Goal: Task Accomplishment & Management: Use online tool/utility

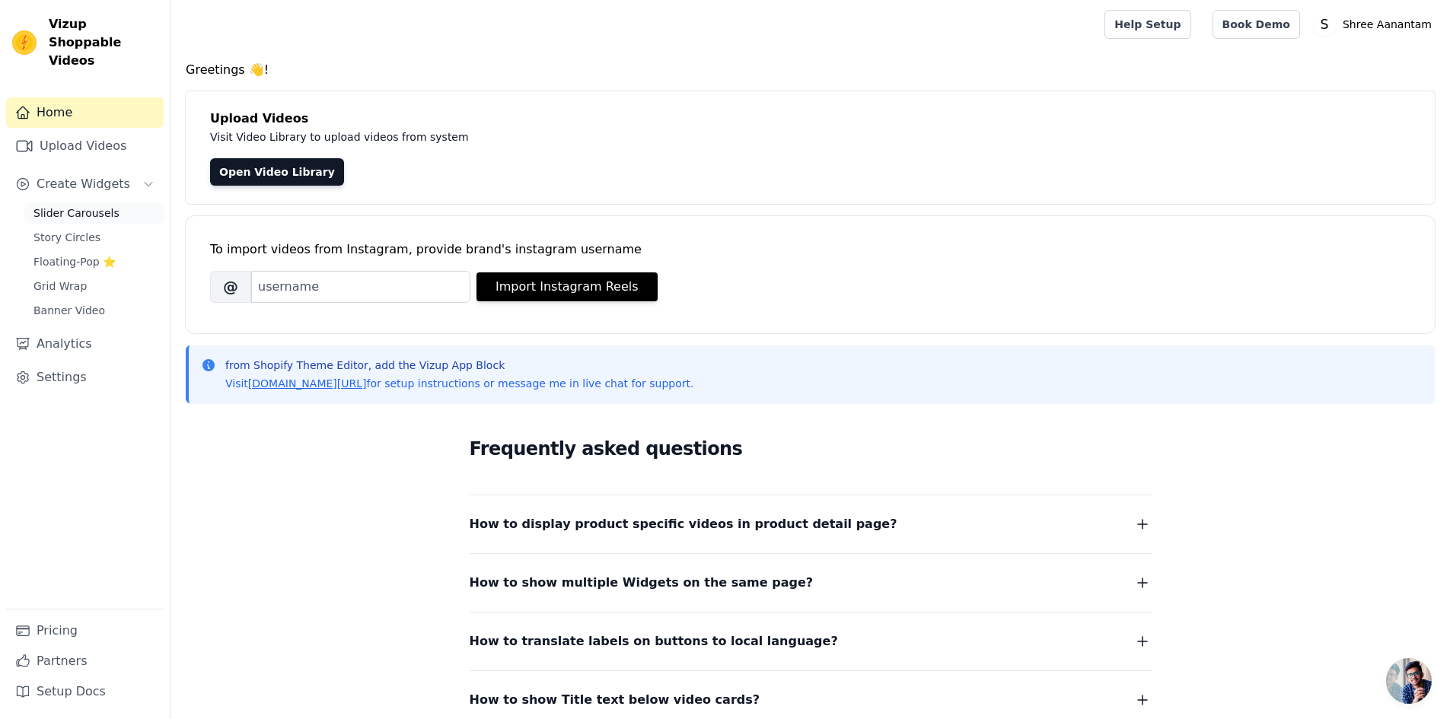
click at [75, 206] on span "Slider Carousels" at bounding box center [76, 213] width 86 height 15
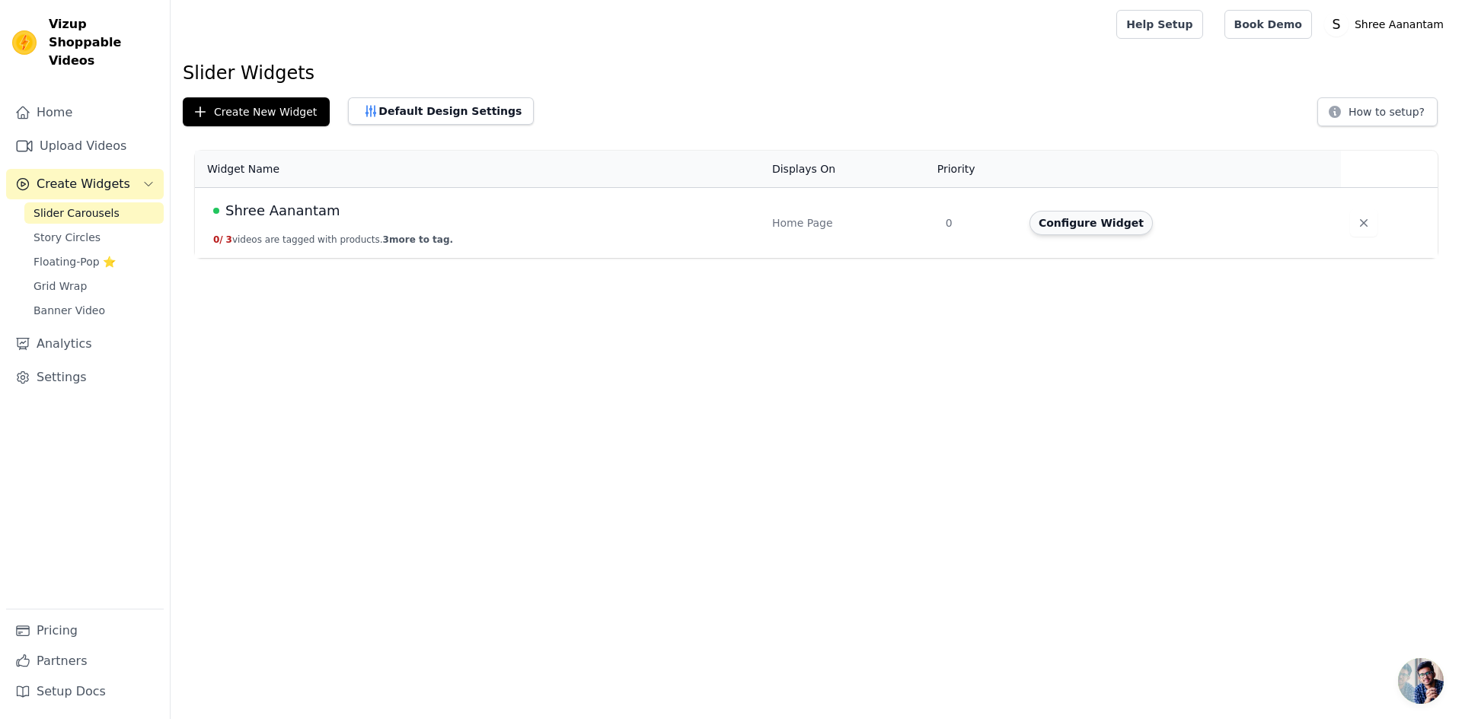
click at [1102, 234] on button "Configure Widget" at bounding box center [1090, 223] width 123 height 24
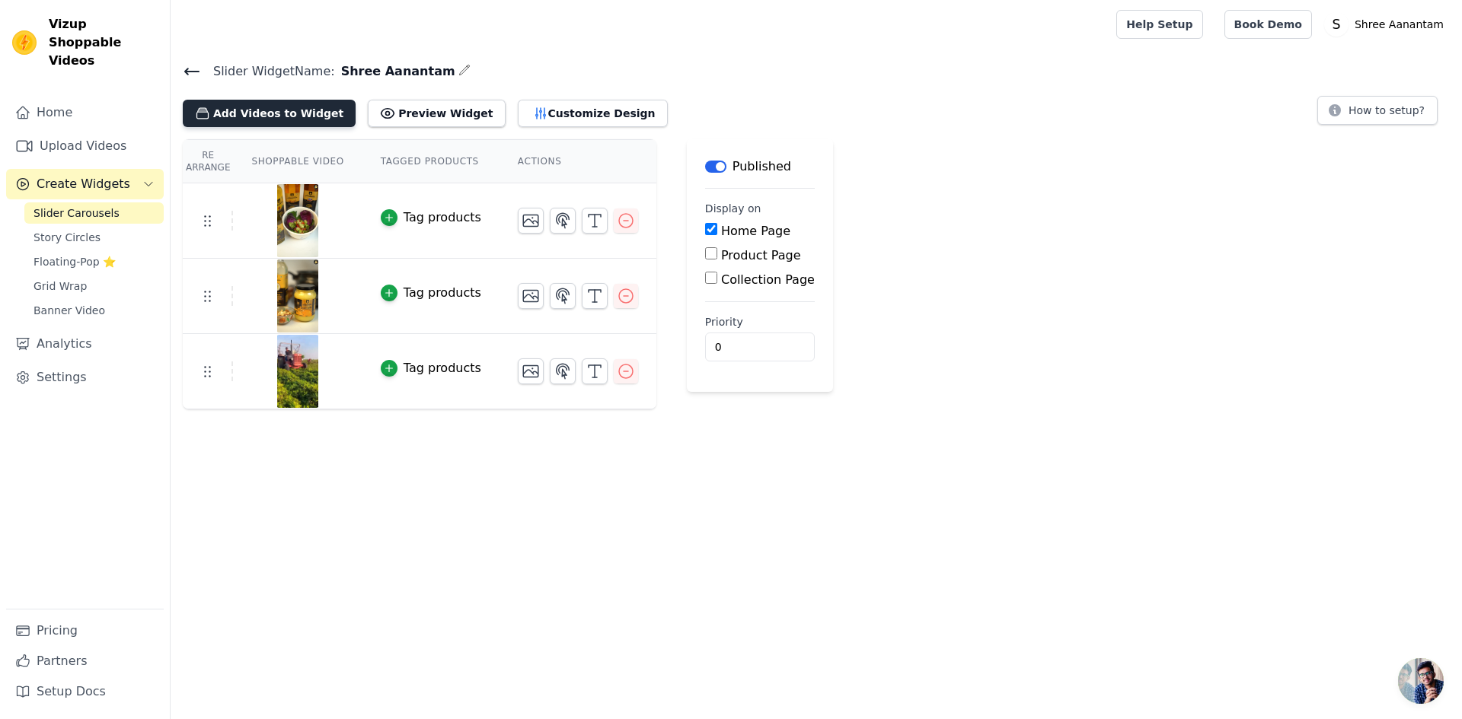
click at [273, 118] on button "Add Videos to Widget" at bounding box center [269, 113] width 173 height 27
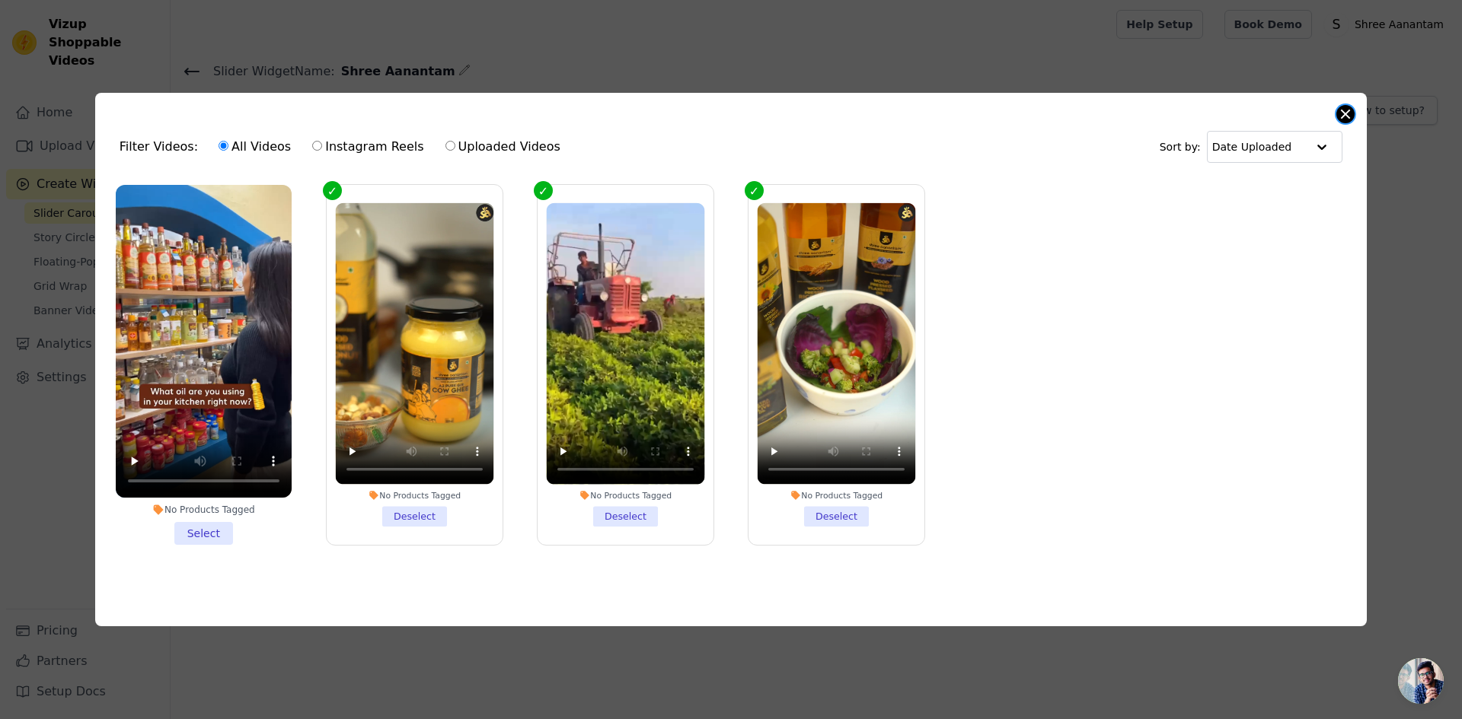
click at [1348, 112] on button "Close modal" at bounding box center [1345, 114] width 18 height 18
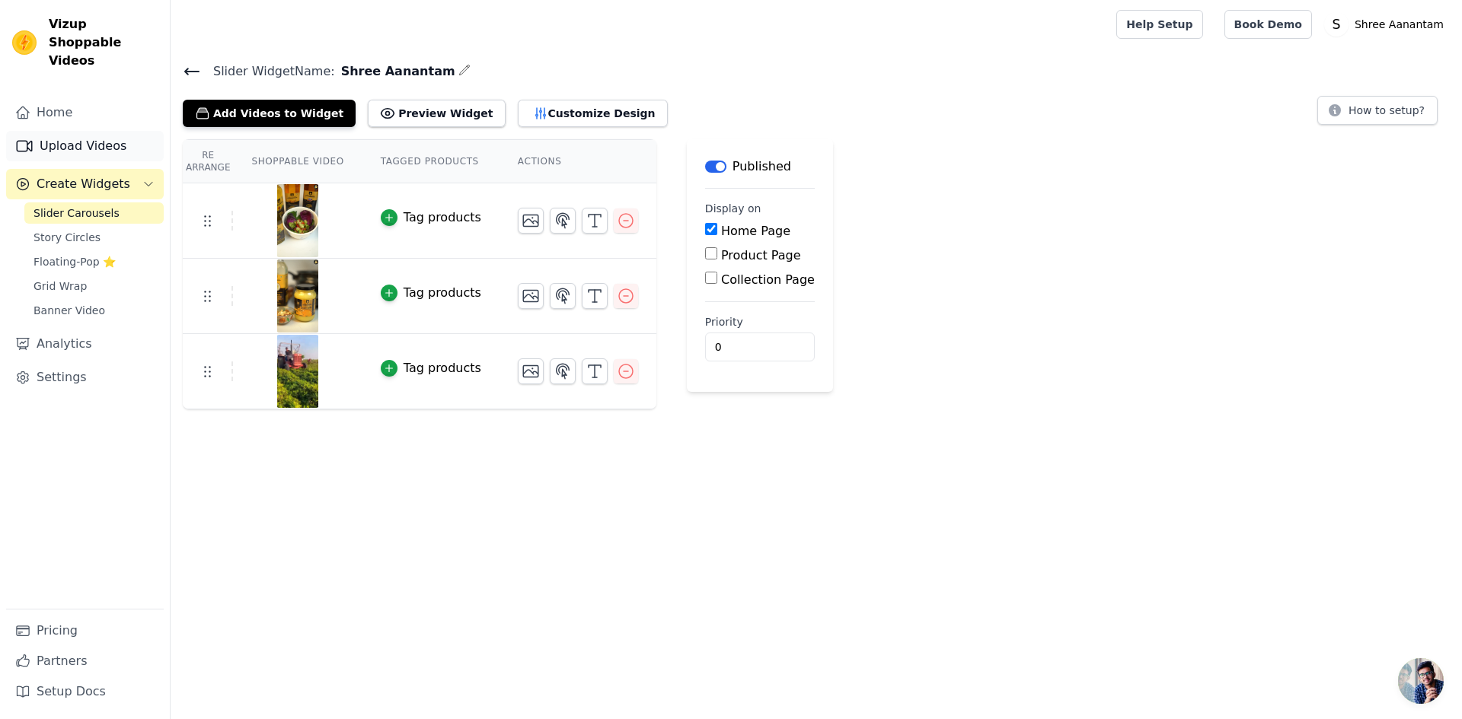
click at [50, 131] on link "Upload Videos" at bounding box center [85, 146] width 158 height 30
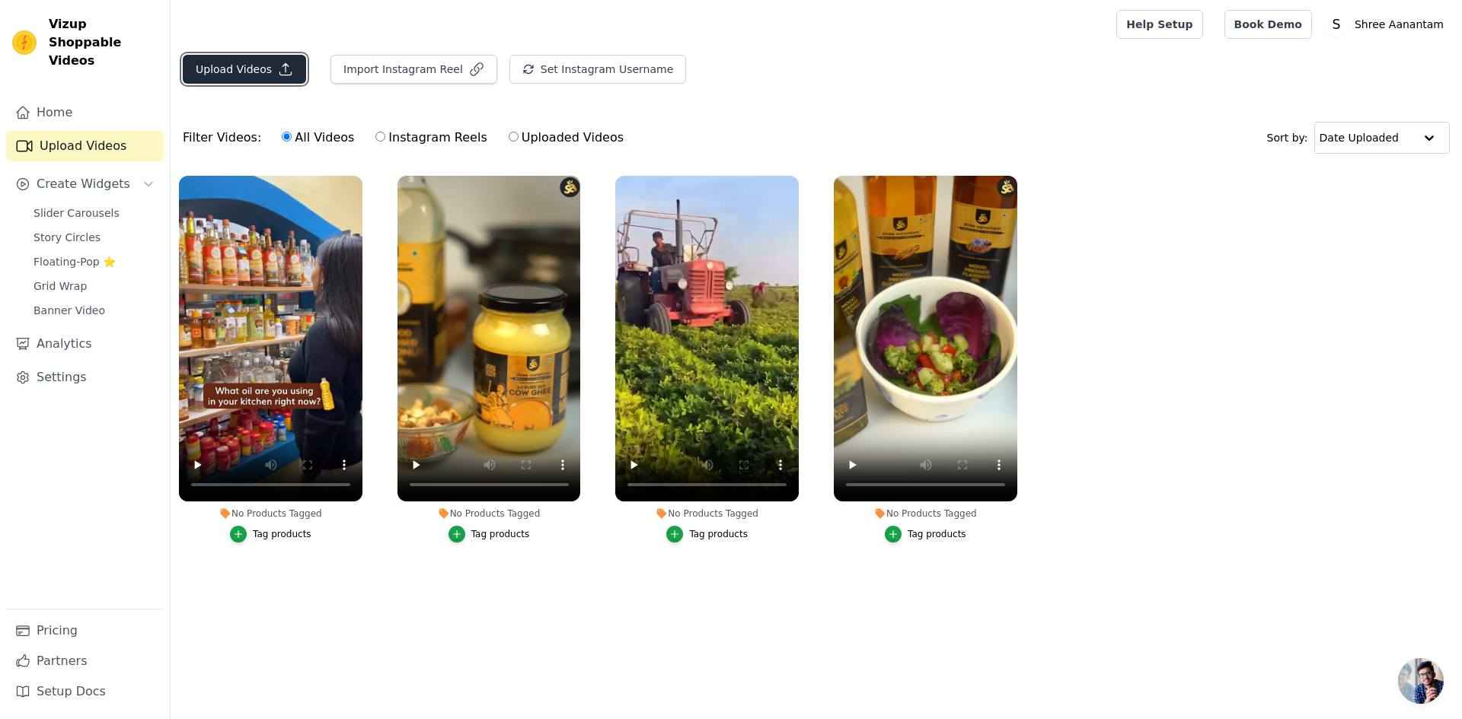
click at [209, 77] on button "Upload Videos" at bounding box center [244, 69] width 123 height 29
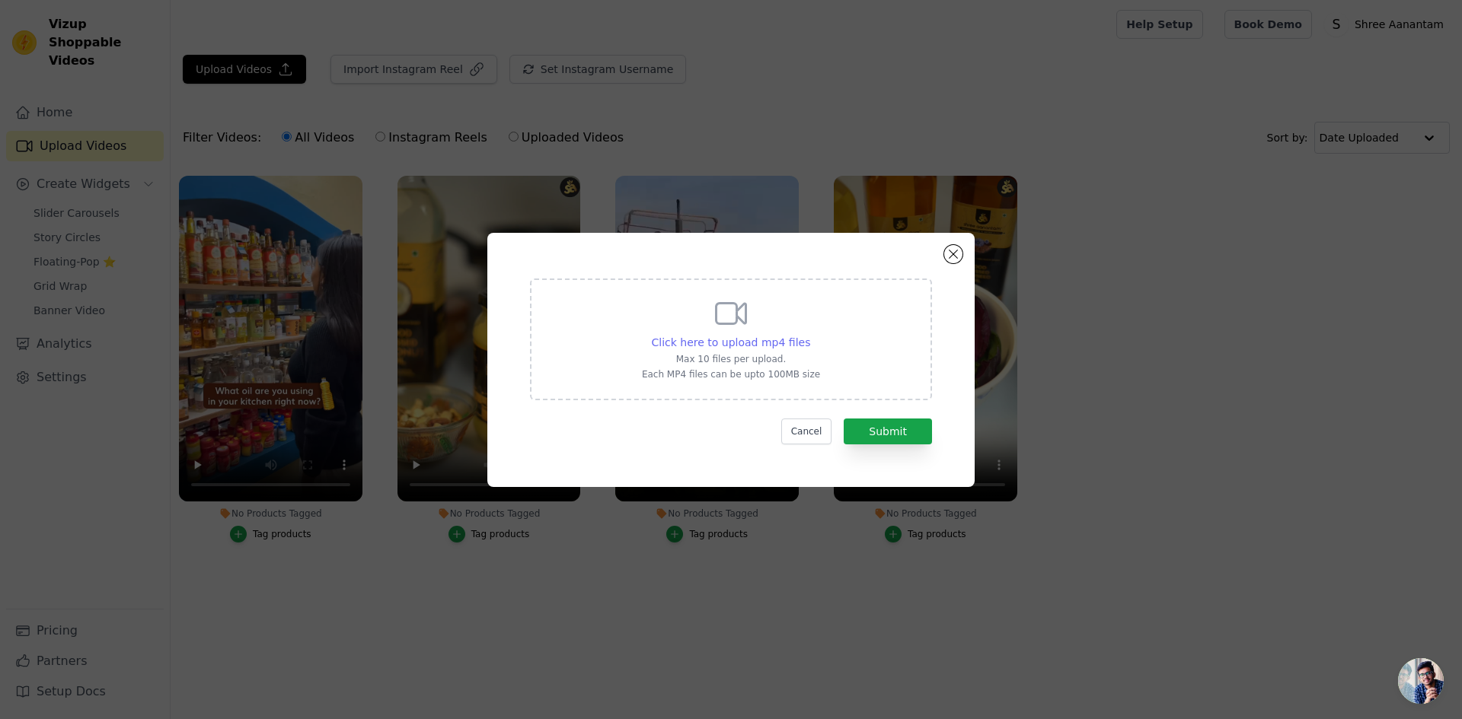
click at [716, 341] on span "Click here to upload mp4 files" at bounding box center [731, 343] width 159 height 12
click at [809, 335] on input "Click here to upload mp4 files Max 10 files per upload. Each MP4 files can be u…" at bounding box center [809, 334] width 1 height 1
type input "C:\fakepath\WhatsApp Video 2025-09-02 at 18.22.05_46b94756.mp4"
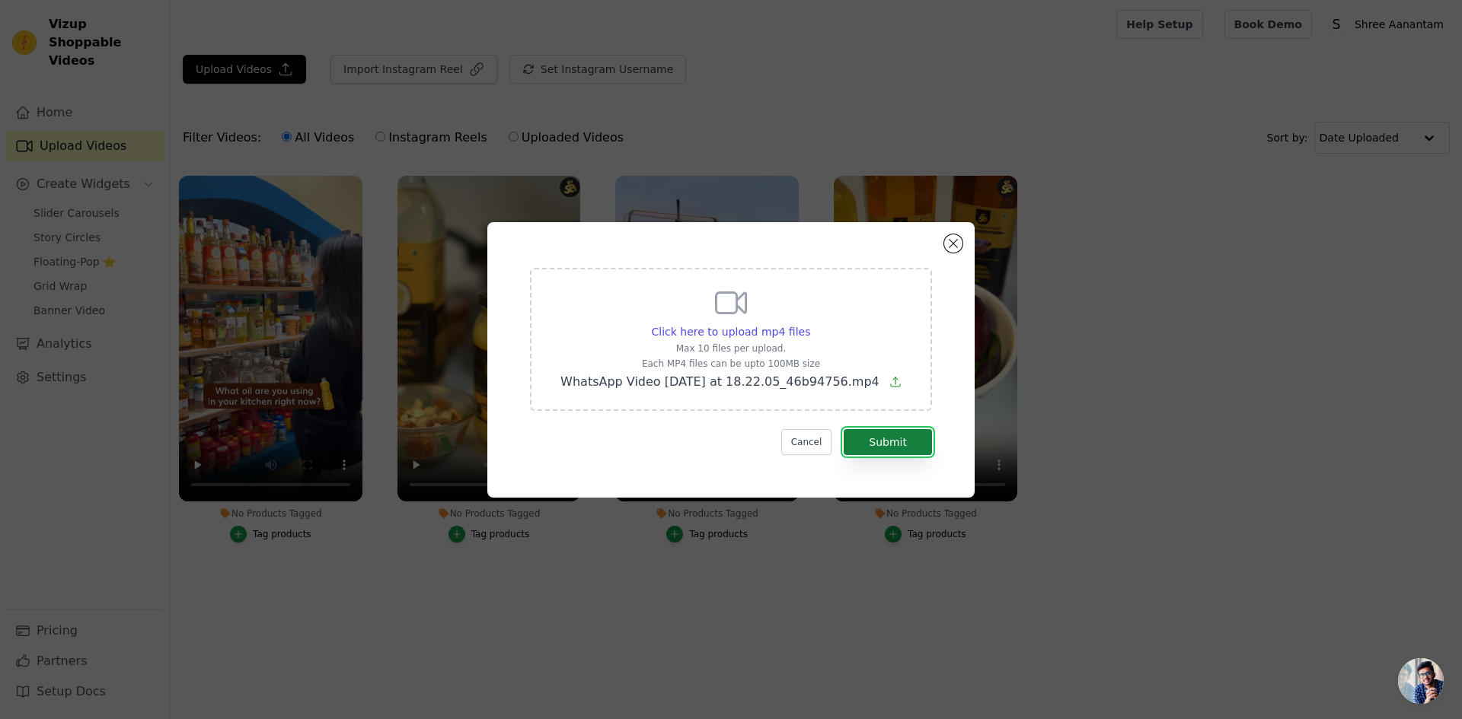
click at [872, 442] on button "Submit" at bounding box center [888, 442] width 88 height 26
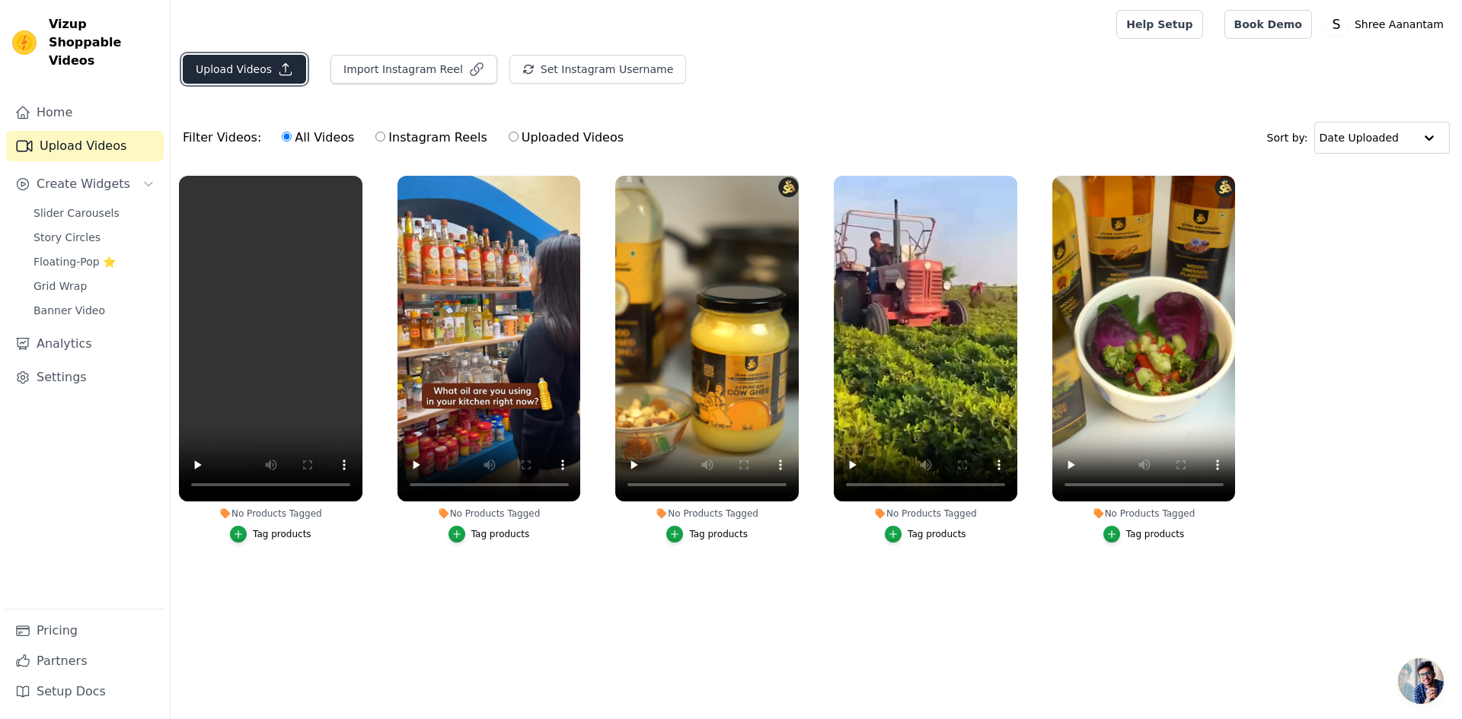
click at [245, 72] on button "Upload Videos" at bounding box center [244, 69] width 123 height 29
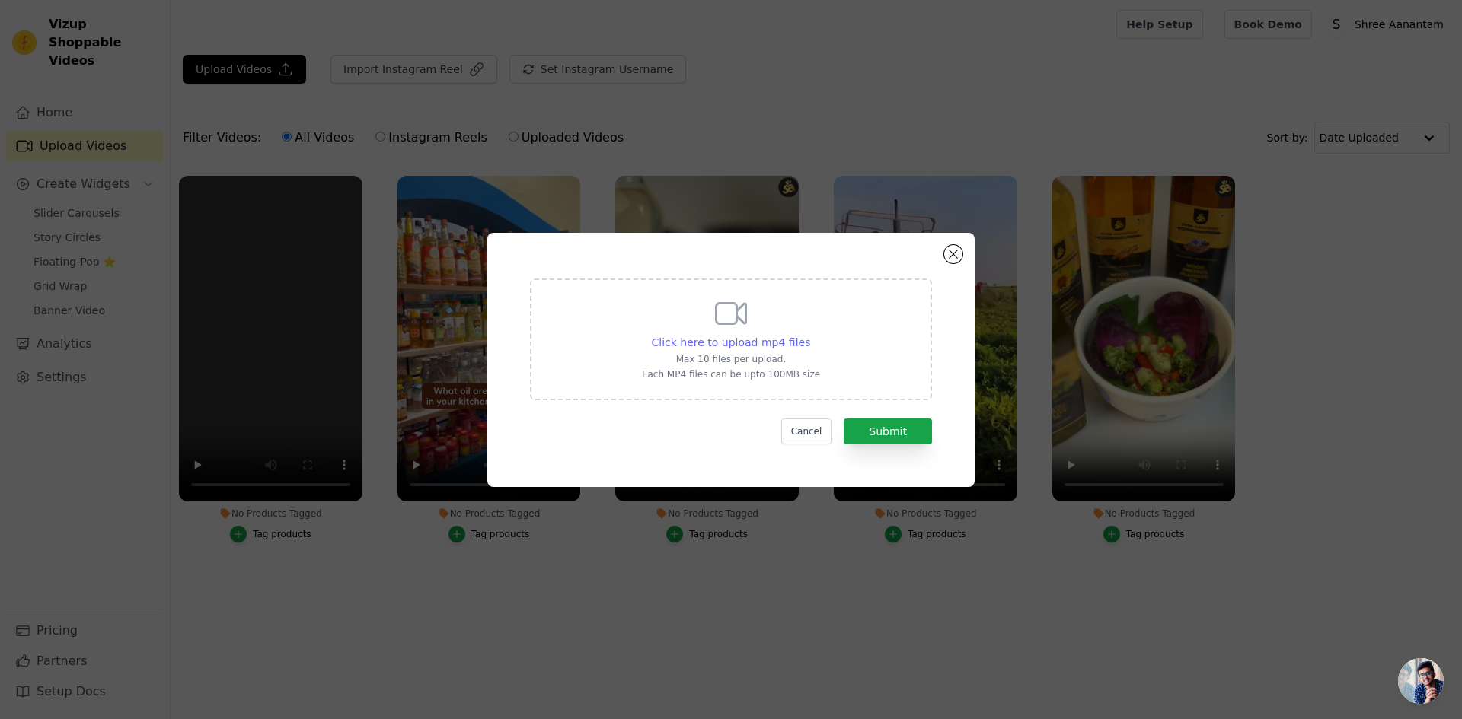
click at [735, 344] on span "Click here to upload mp4 files" at bounding box center [731, 343] width 159 height 12
click at [809, 335] on input "Click here to upload mp4 files Max 10 files per upload. Each MP4 files can be u…" at bounding box center [809, 334] width 1 height 1
type input "C:\fakepath\WhatsApp Video 2025-09-02 at 18.24.49_ed9649f7.mp4"
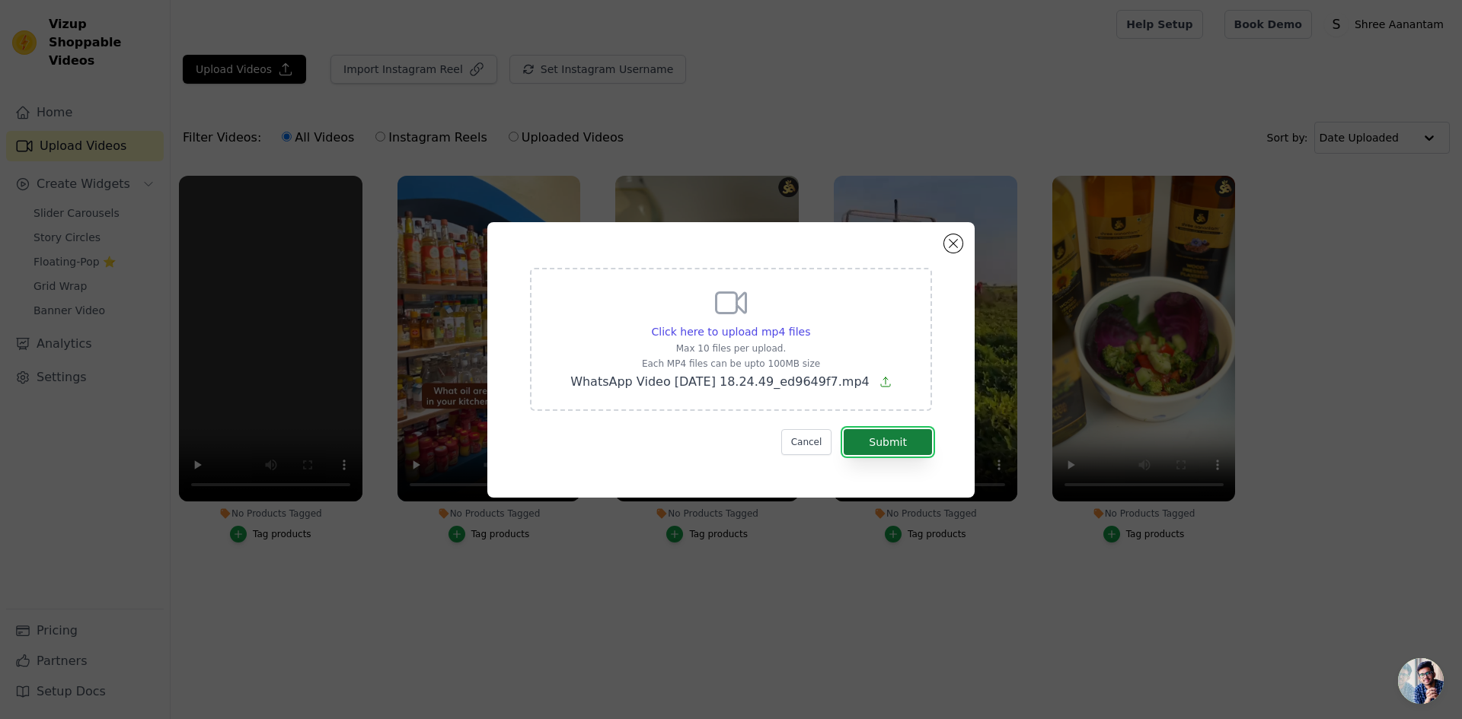
click at [903, 429] on button "Submit" at bounding box center [888, 442] width 88 height 26
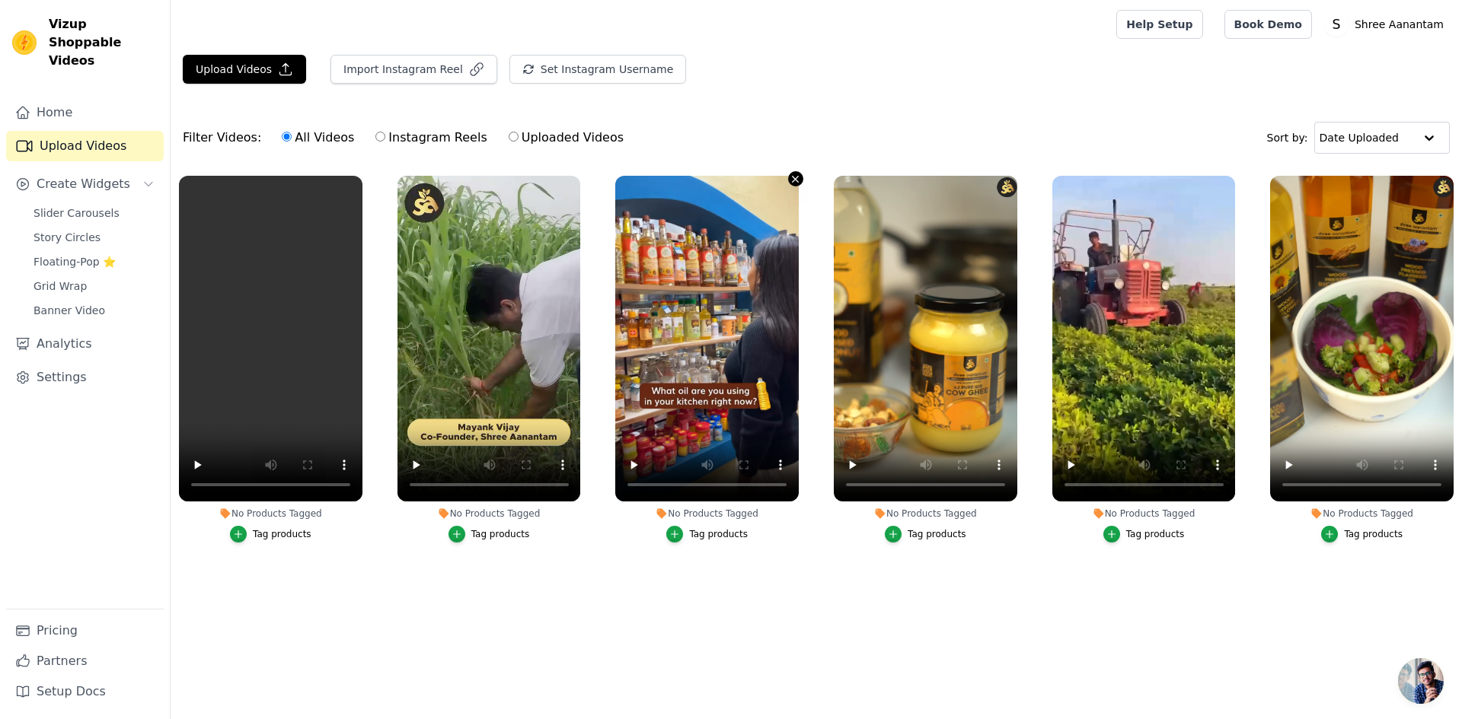
click at [796, 180] on icon "button" at bounding box center [795, 179] width 11 height 11
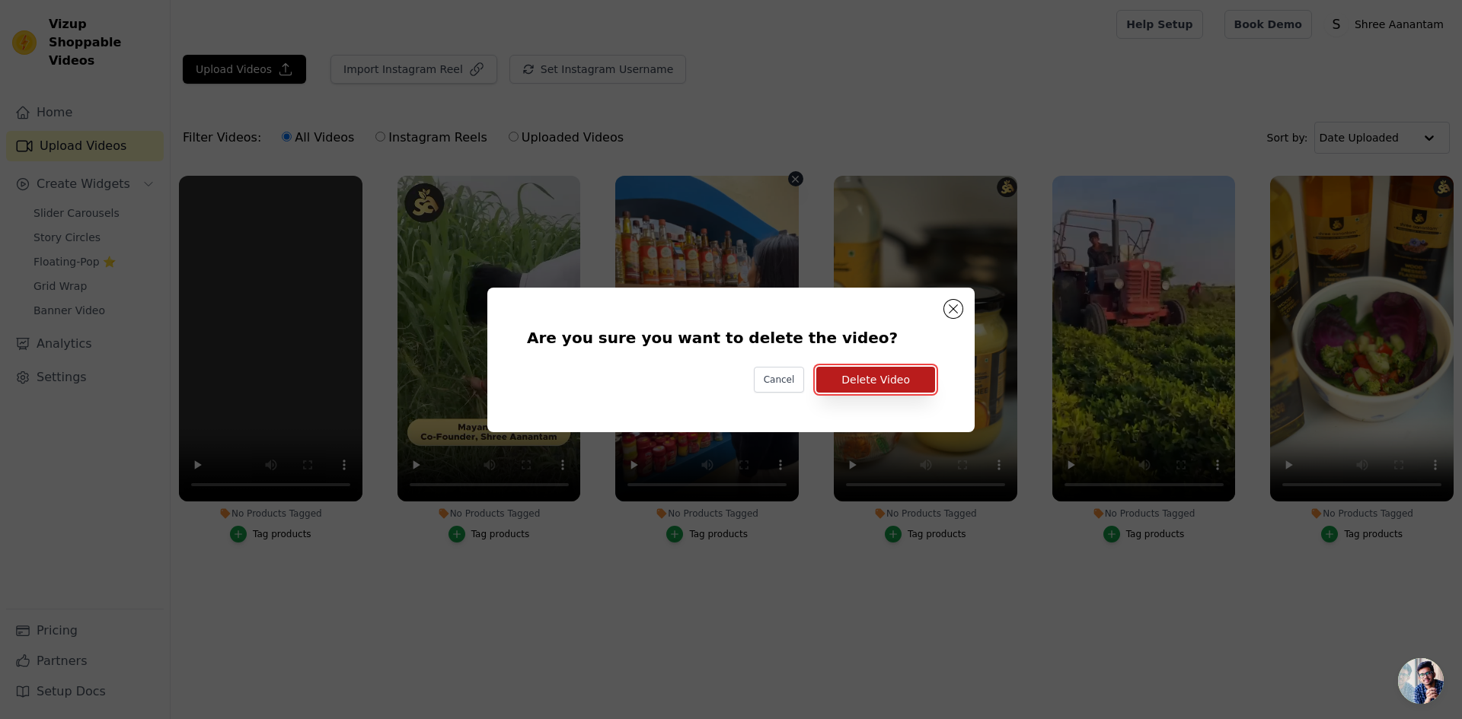
click at [852, 372] on button "Delete Video" at bounding box center [875, 380] width 119 height 26
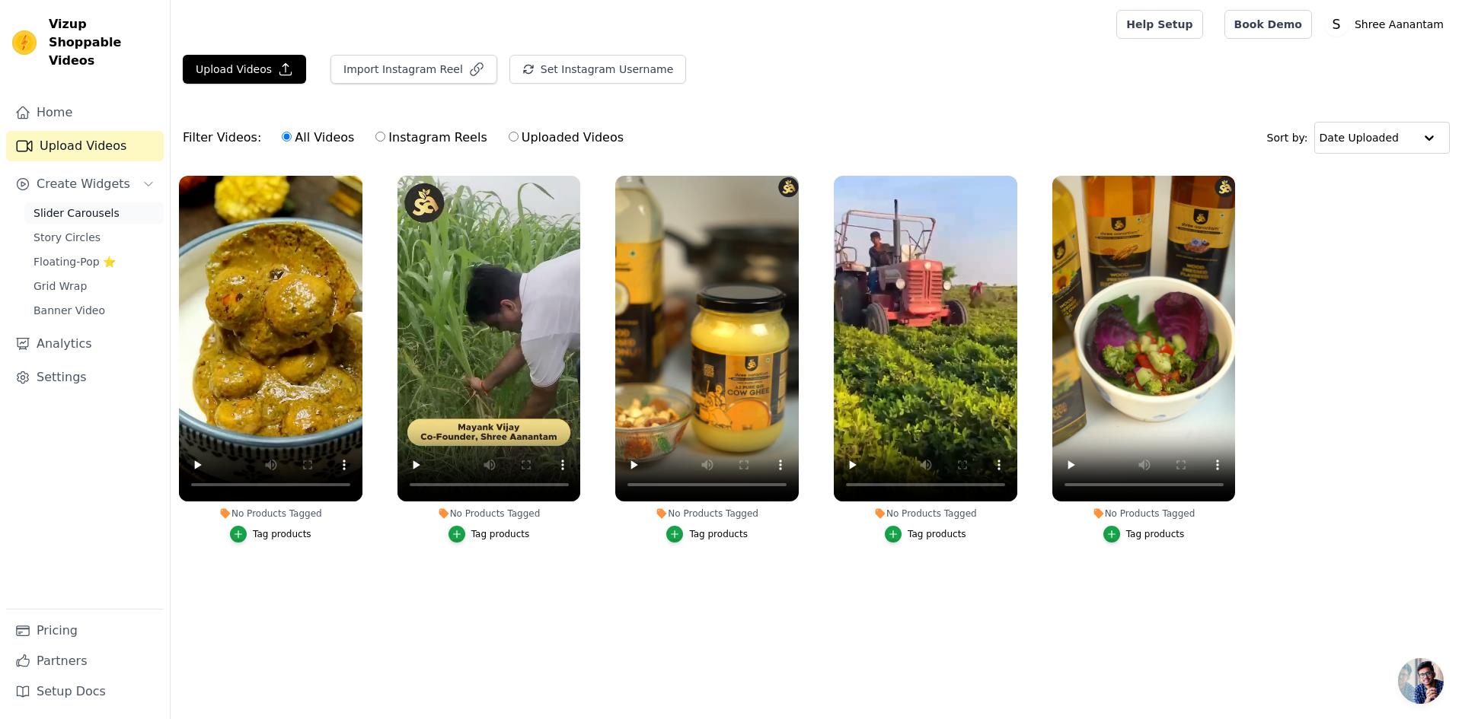
click at [87, 206] on span "Slider Carousels" at bounding box center [76, 213] width 86 height 15
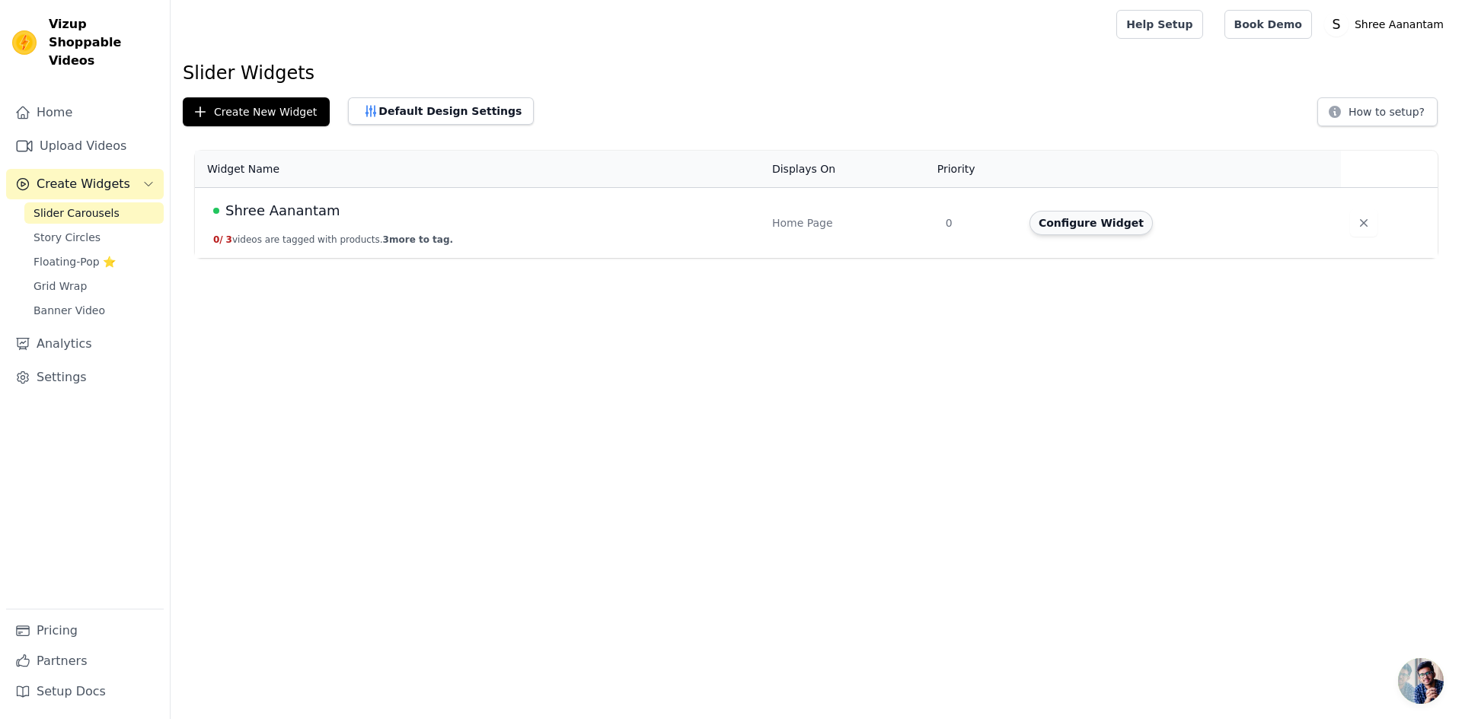
click at [1093, 219] on button "Configure Widget" at bounding box center [1090, 223] width 123 height 24
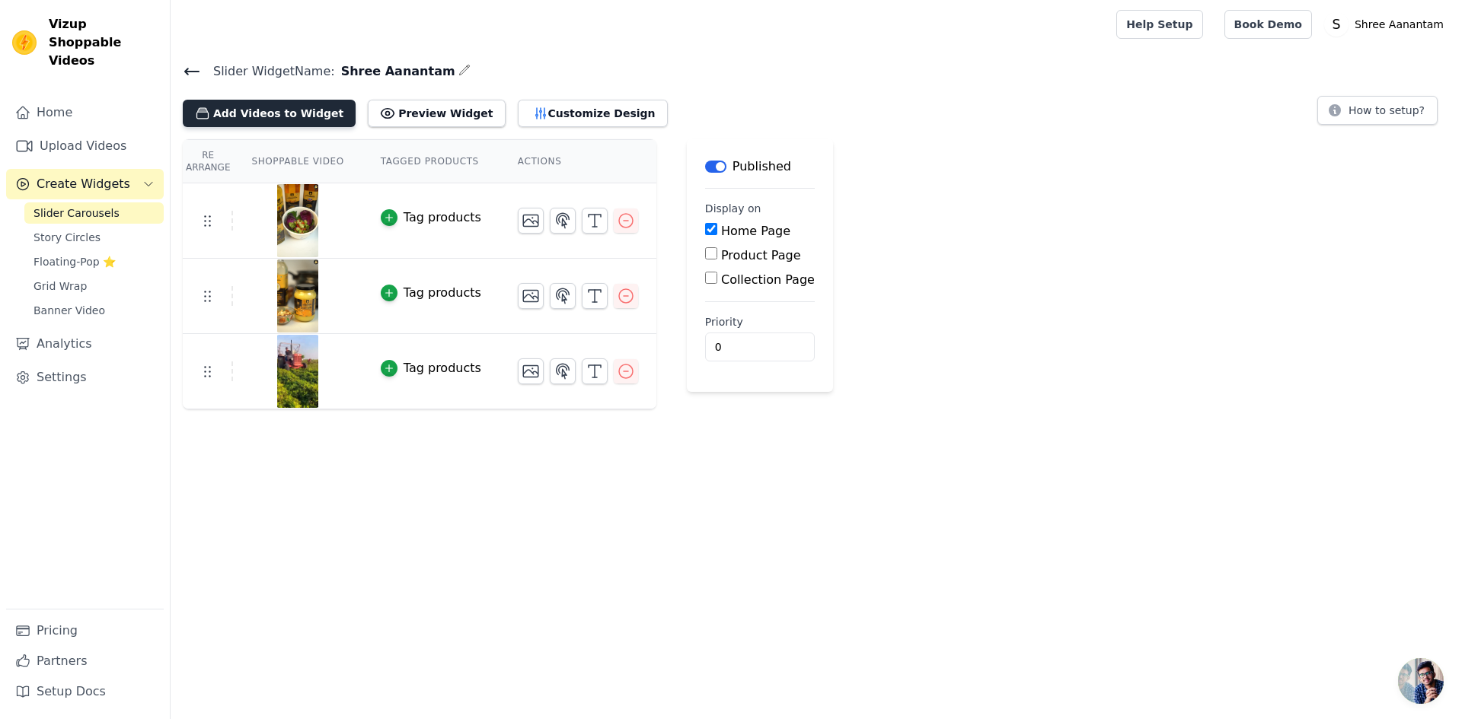
click at [314, 110] on button "Add Videos to Widget" at bounding box center [269, 113] width 173 height 27
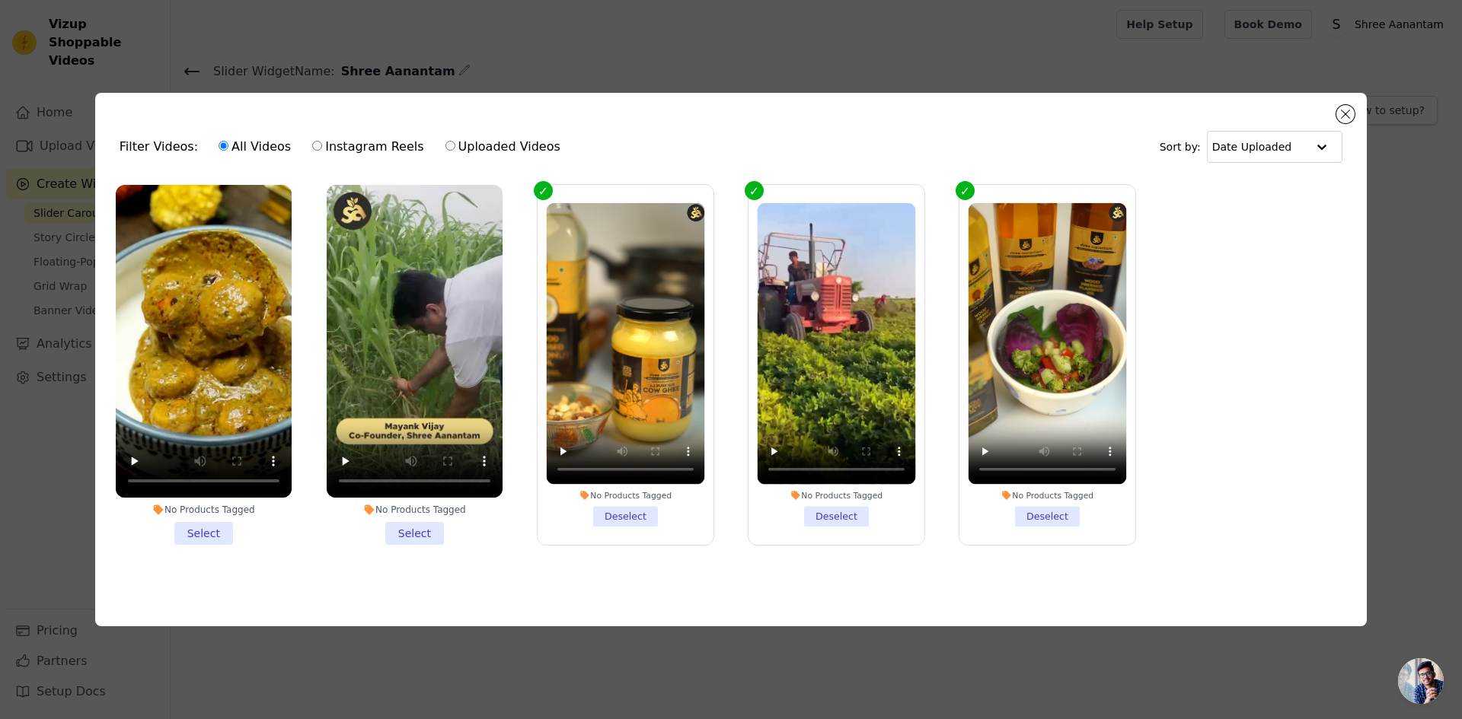
click at [187, 534] on li "No Products Tagged Select" at bounding box center [204, 365] width 176 height 360
click at [0, 0] on input "No Products Tagged Select" at bounding box center [0, 0] width 0 height 0
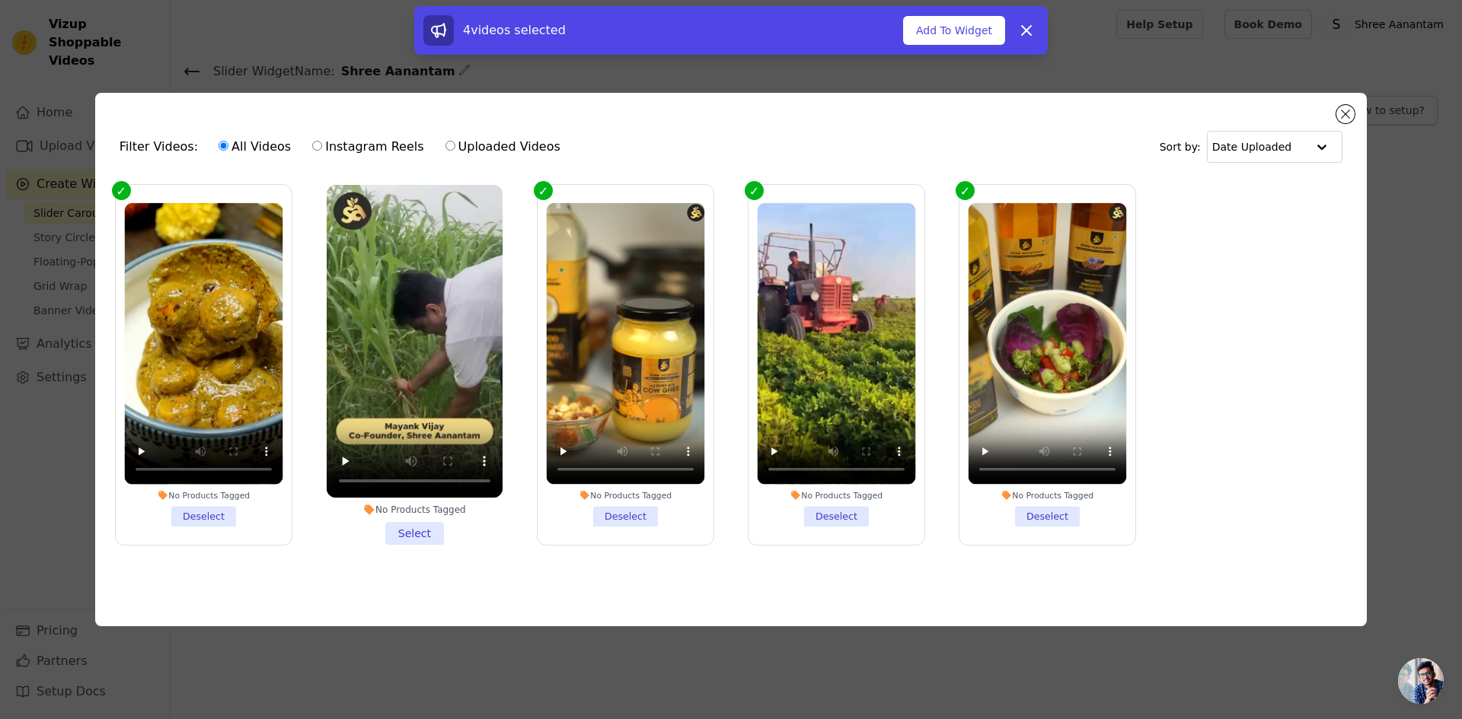
click at [397, 531] on li "No Products Tagged Select" at bounding box center [415, 365] width 176 height 360
click at [0, 0] on input "No Products Tagged Select" at bounding box center [0, 0] width 0 height 0
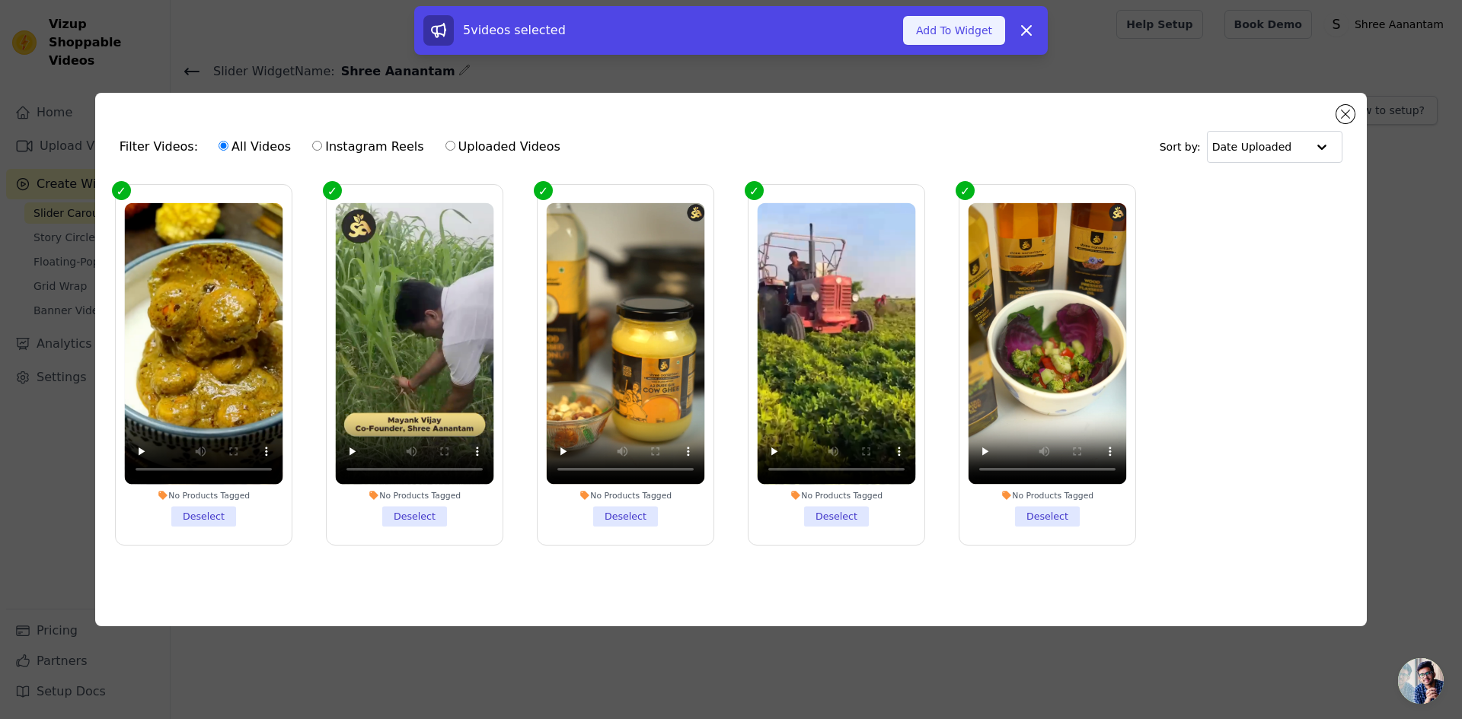
click at [938, 27] on button "Add To Widget" at bounding box center [954, 30] width 102 height 29
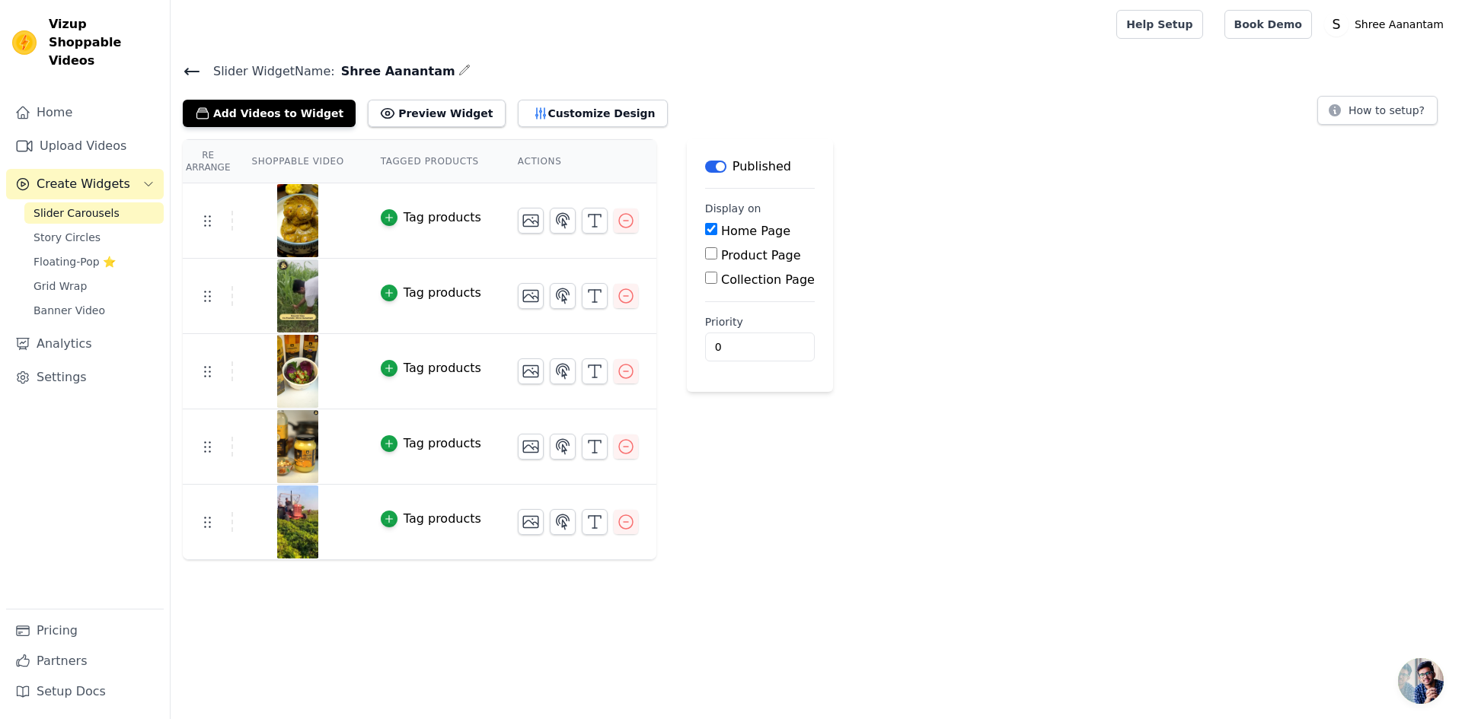
click at [1040, 506] on div "Re Arrange Shoppable Video Tagged Products Actions Tag products Tag products Ta…" at bounding box center [816, 349] width 1291 height 421
click at [419, 120] on button "Preview Widget" at bounding box center [436, 113] width 137 height 27
click at [556, 116] on button "Customize Design" at bounding box center [593, 113] width 150 height 27
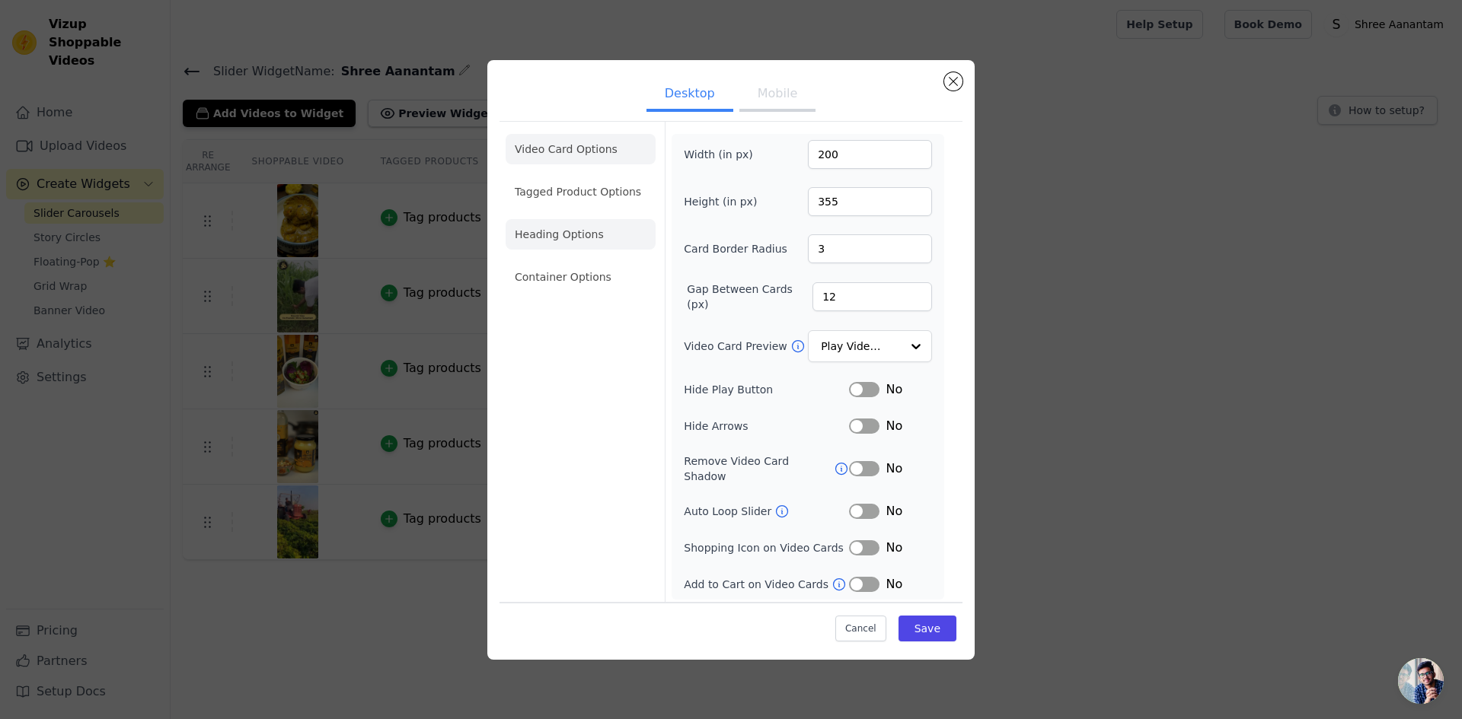
click at [547, 234] on li "Heading Options" at bounding box center [581, 234] width 150 height 30
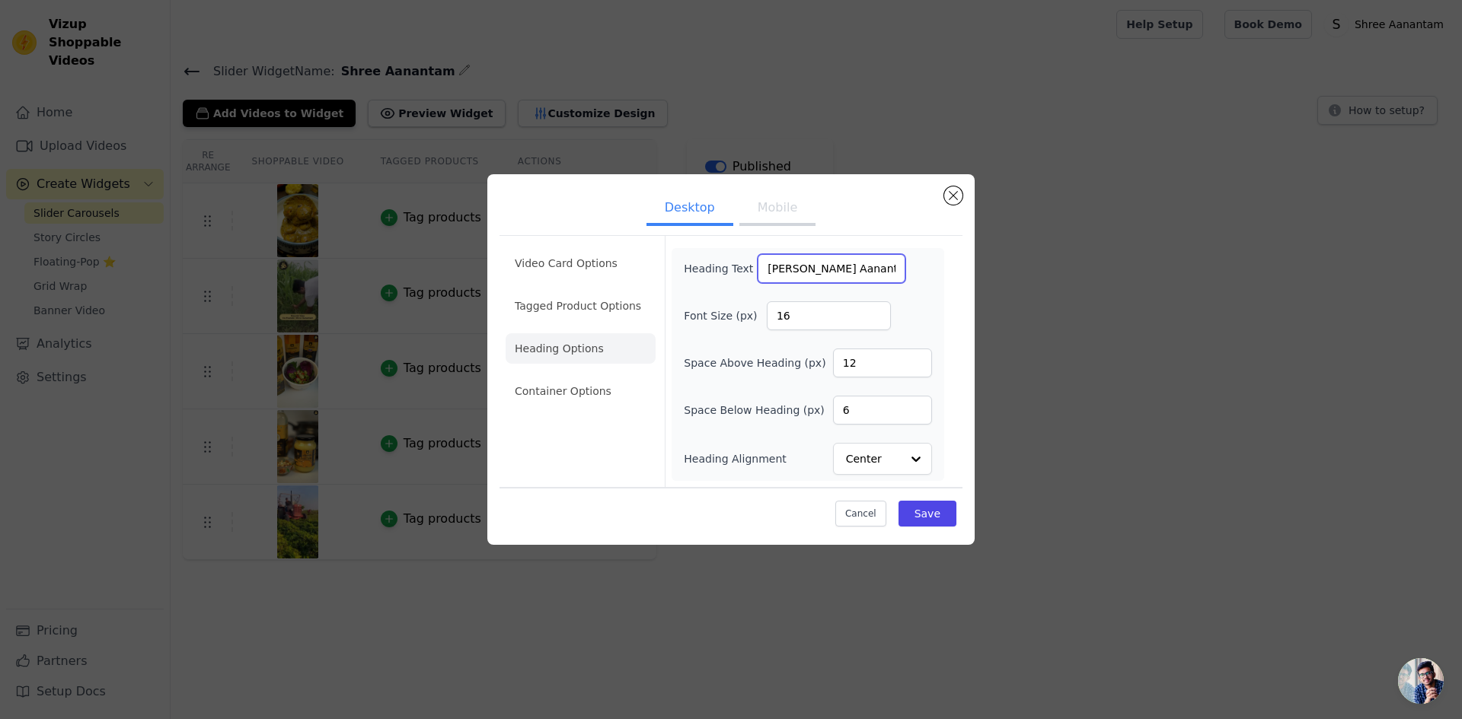
click at [789, 271] on input "[PERSON_NAME] Aanantam" at bounding box center [832, 268] width 148 height 29
type input "Cook With Shree Aanantam"
click at [876, 311] on input "17" at bounding box center [829, 315] width 124 height 29
click at [876, 311] on input "18" at bounding box center [829, 315] width 124 height 29
click at [876, 311] on input "19" at bounding box center [829, 315] width 124 height 29
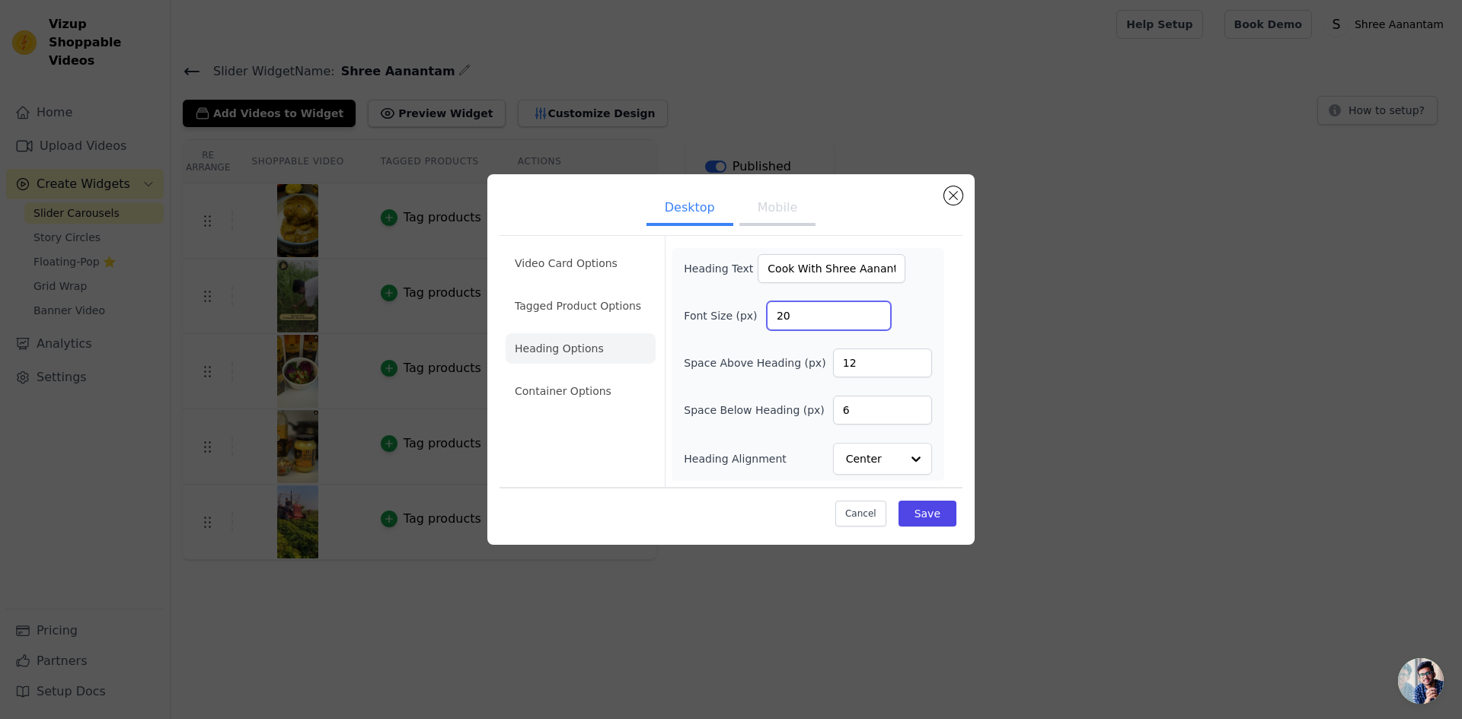
click at [876, 311] on input "20" at bounding box center [829, 315] width 124 height 29
click at [876, 311] on input "21" at bounding box center [829, 315] width 124 height 29
type input "22"
click at [876, 311] on input "22" at bounding box center [829, 315] width 124 height 29
click at [936, 525] on button "Save" at bounding box center [927, 514] width 58 height 26
